Goal: Task Accomplishment & Management: Complete application form

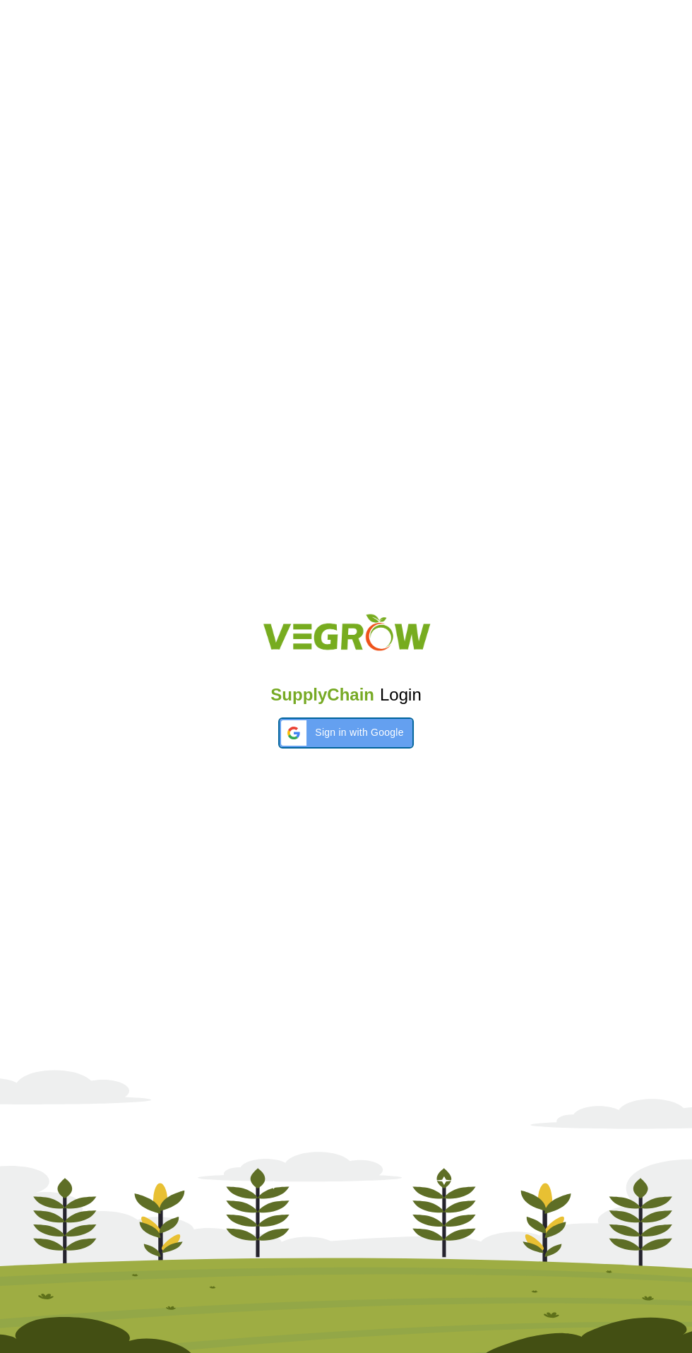
click at [383, 720] on div "Sign in with Google Sign in with Google. Opens in new tab" at bounding box center [345, 733] width 115 height 28
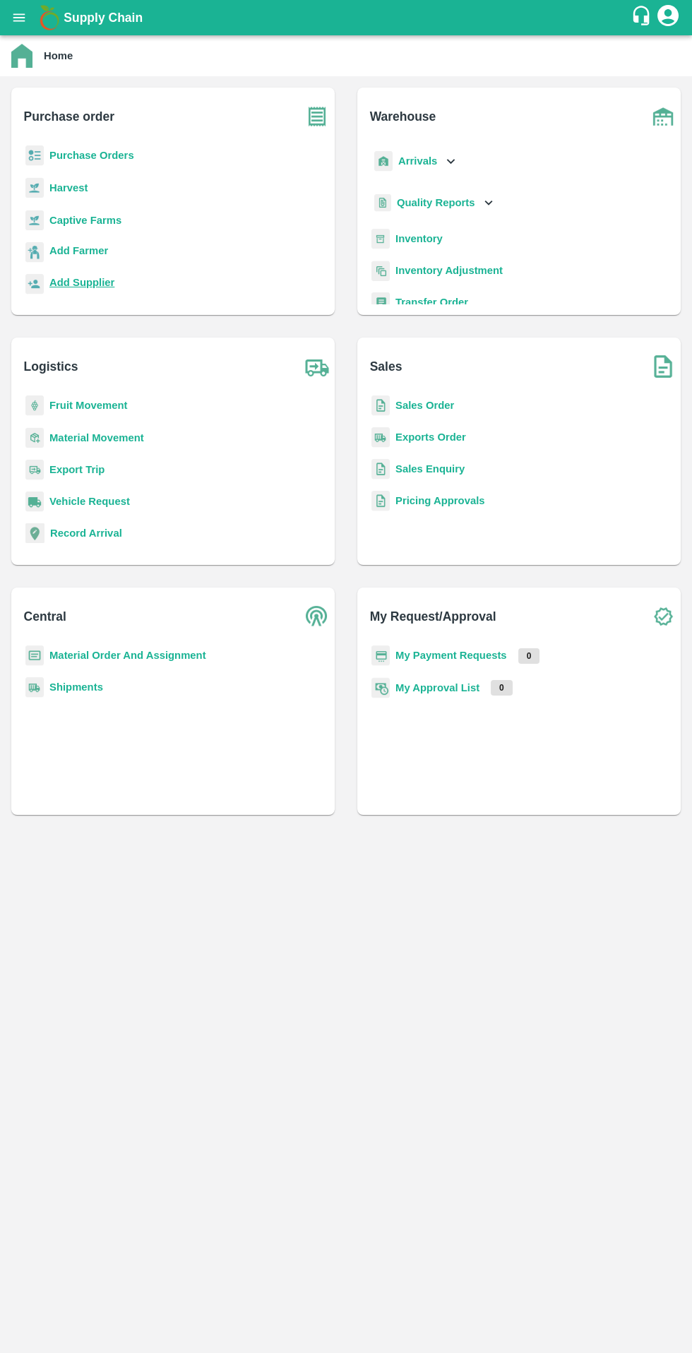
click at [99, 278] on b "Add Supplier" at bounding box center [81, 282] width 65 height 11
